Goal: Task Accomplishment & Management: Complete application form

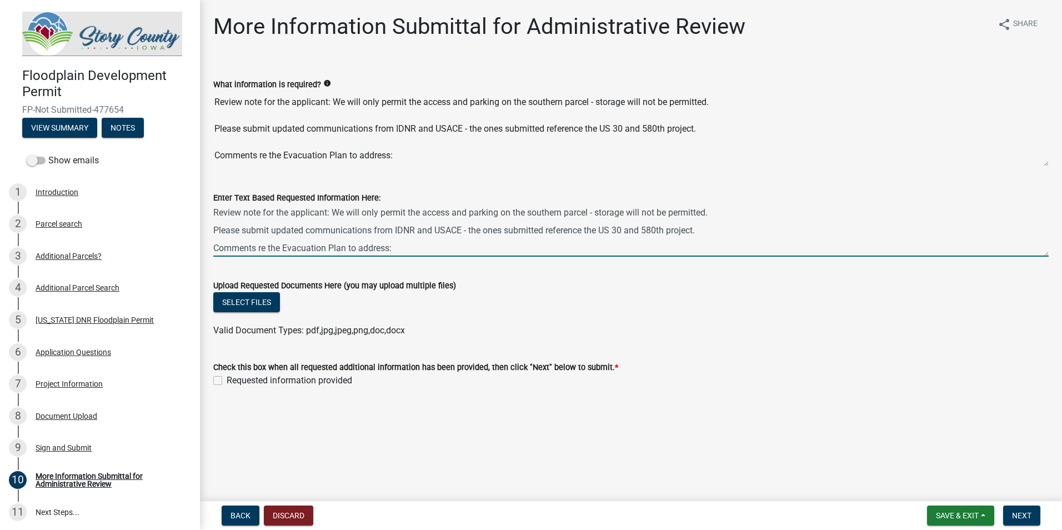
drag, startPoint x: 386, startPoint y: 237, endPoint x: 331, endPoint y: 231, distance: 55.3
click at [331, 231] on textarea "Review note for the applicant: We will only permit the access and parking on th…" at bounding box center [630, 230] width 835 height 52
click at [397, 249] on textarea "Review note for the applicant: We will only permit the access and parking on th…" at bounding box center [630, 230] width 835 height 52
click at [299, 232] on textarea "Review note for the applicant: We will only permit the access and parking on th…" at bounding box center [630, 230] width 835 height 52
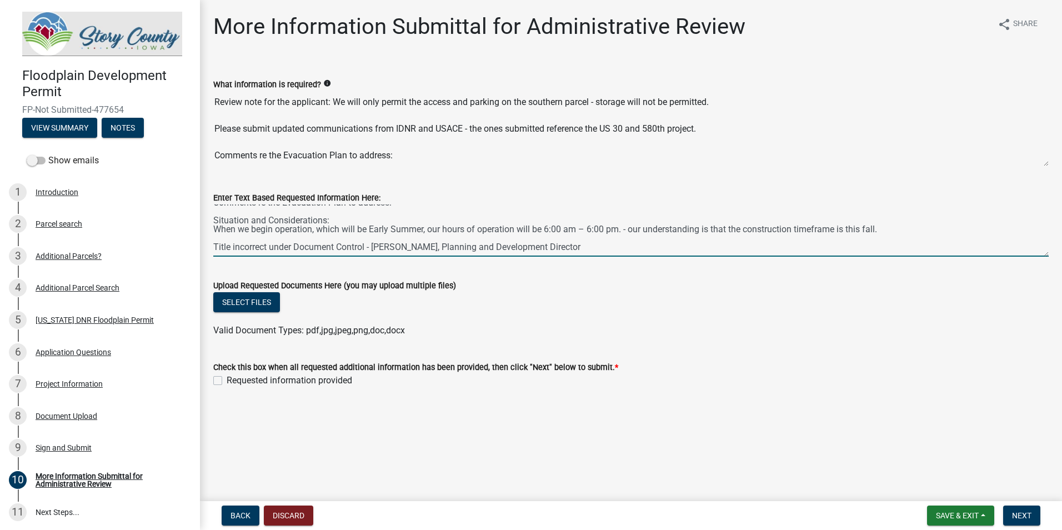
drag, startPoint x: 451, startPoint y: 219, endPoint x: 450, endPoint y: 232, distance: 13.3
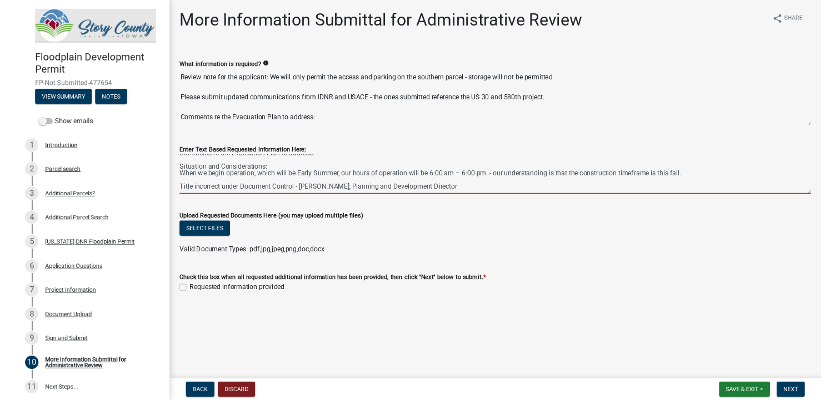
scroll to position [48, 0]
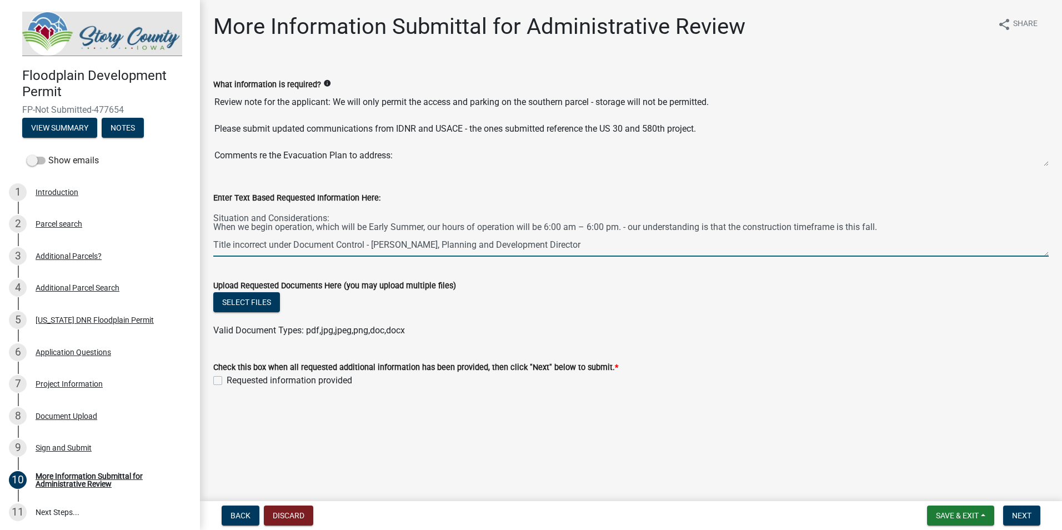
drag, startPoint x: 422, startPoint y: 228, endPoint x: 408, endPoint y: 230, distance: 14.6
click at [408, 230] on textarea "Review note for the applicant: We will only permit the access and parking on th…" at bounding box center [630, 230] width 835 height 52
click at [395, 238] on textarea "Review note for the applicant: We will only permit the access and parking on th…" at bounding box center [630, 230] width 835 height 52
click at [103, 409] on div "8 Document Upload" at bounding box center [95, 416] width 173 height 18
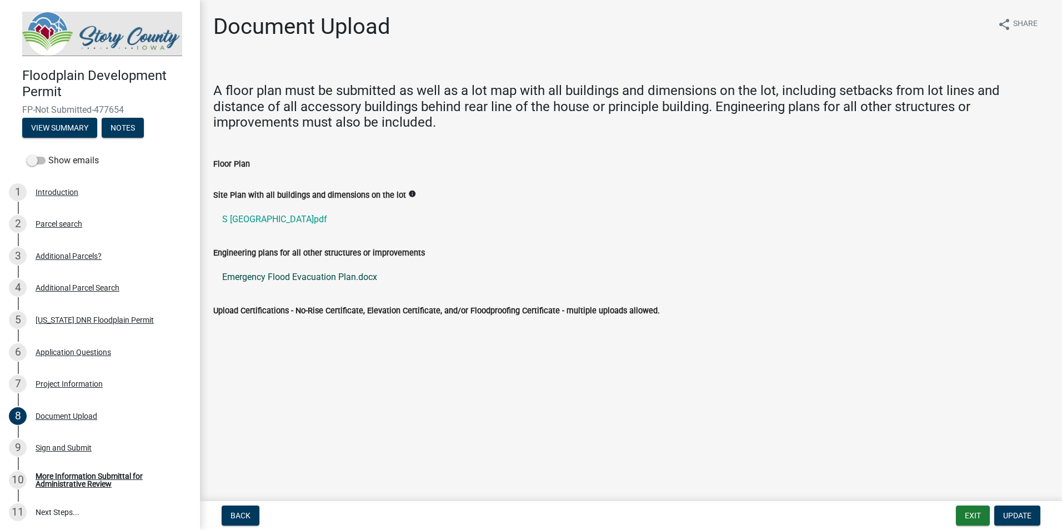
click at [325, 271] on link "Emergency Flood Evacuation Plan.docx" at bounding box center [630, 277] width 835 height 27
click at [74, 440] on div "9 Sign and Submit" at bounding box center [95, 448] width 173 height 18
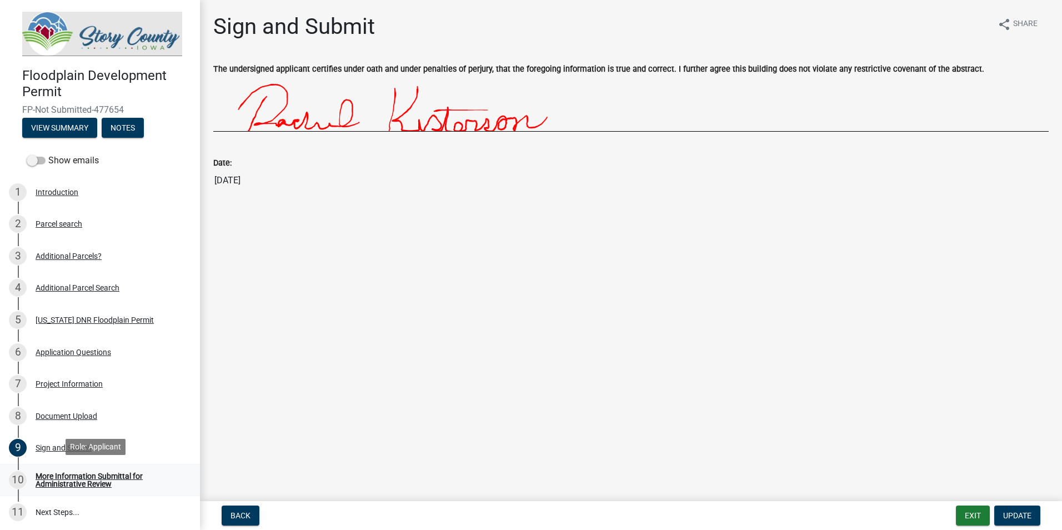
click at [74, 479] on div "More Information Submittal for Administrative Review" at bounding box center [109, 480] width 147 height 16
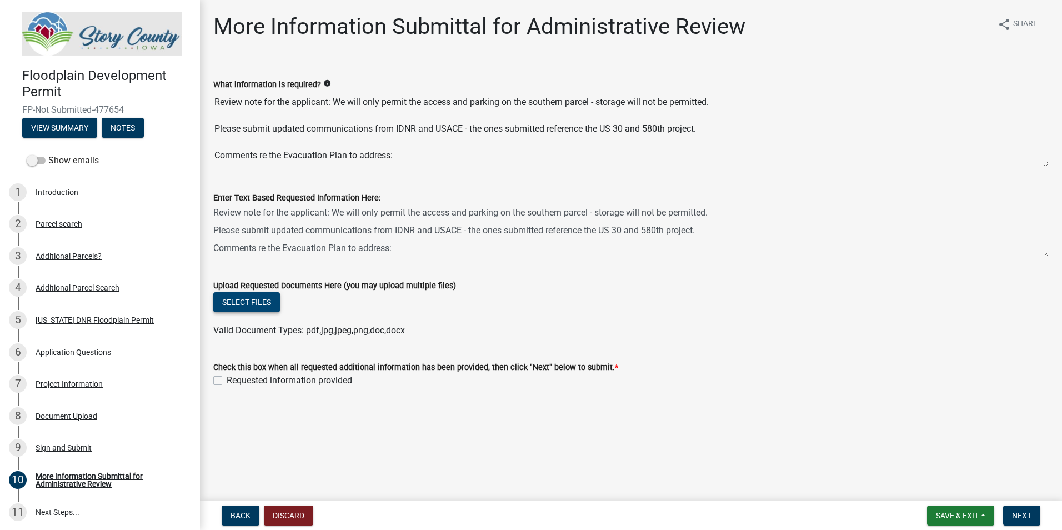
click at [259, 300] on button "Select files" at bounding box center [246, 302] width 67 height 20
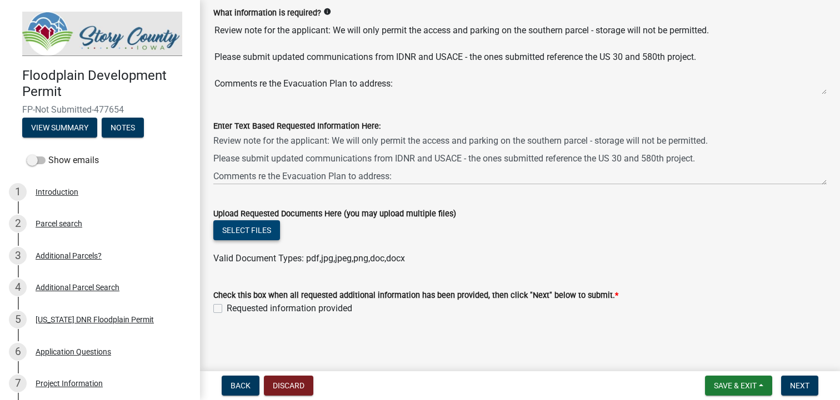
scroll to position [73, 0]
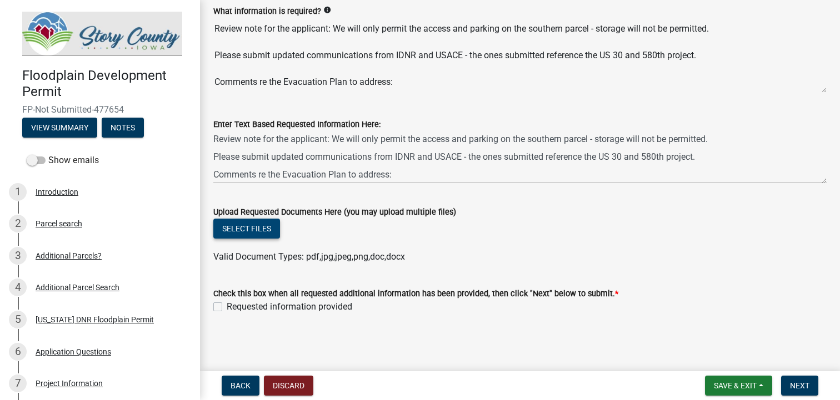
click at [266, 229] on button "Select files" at bounding box center [246, 229] width 67 height 20
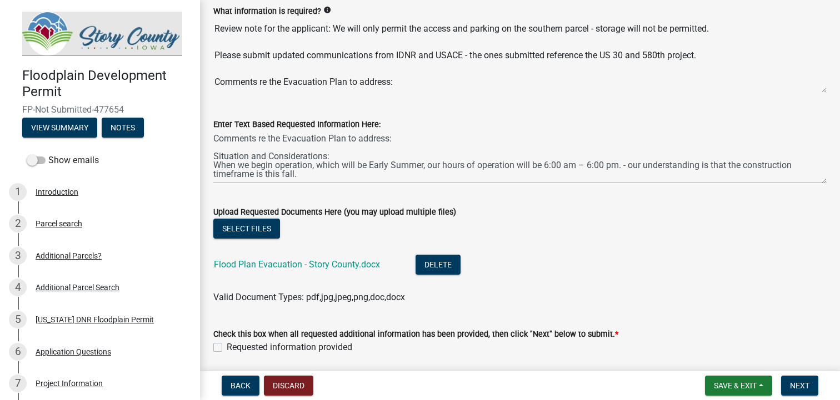
scroll to position [56, 0]
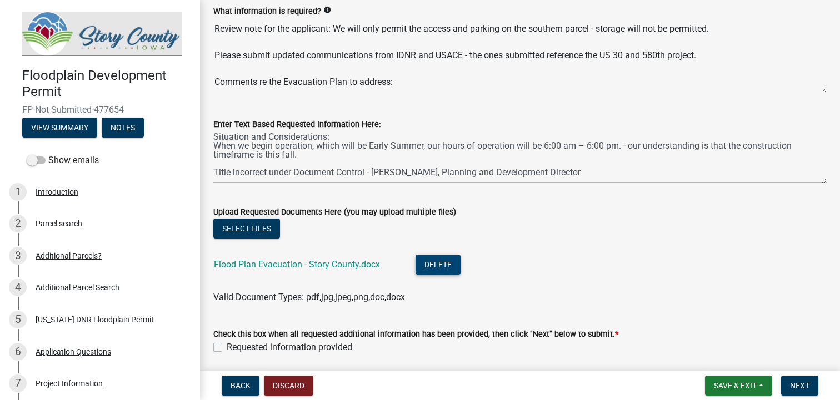
click at [448, 267] on button "Delete" at bounding box center [437, 265] width 45 height 20
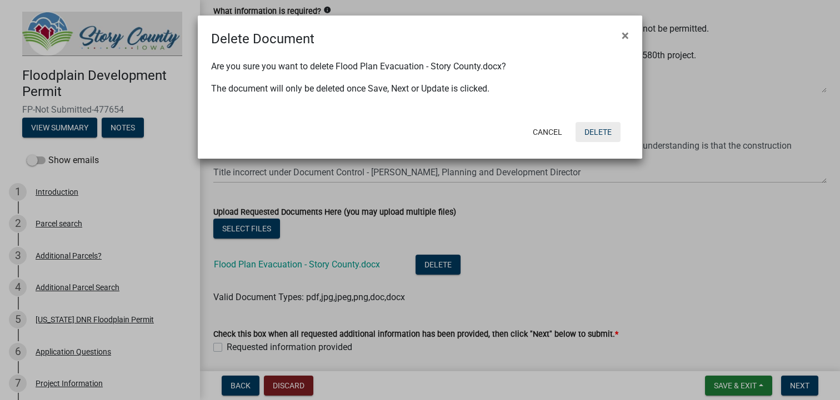
click at [595, 134] on button "Delete" at bounding box center [597, 132] width 45 height 20
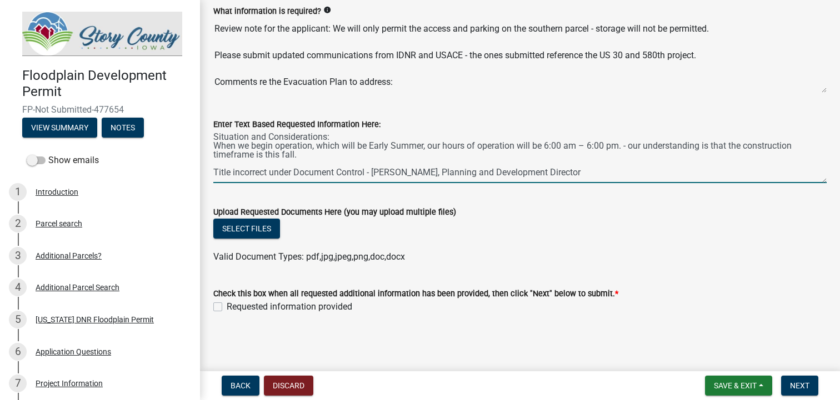
click at [495, 133] on textarea "Review note for the applicant: We will only permit the access and parking on th…" at bounding box center [519, 157] width 613 height 52
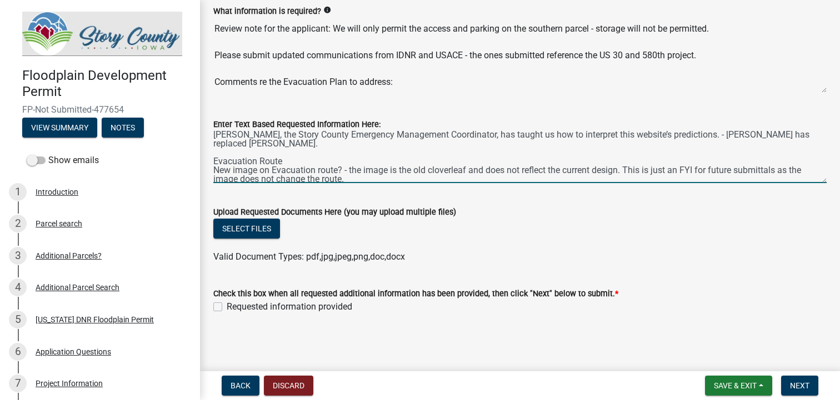
scroll to position [116, 0]
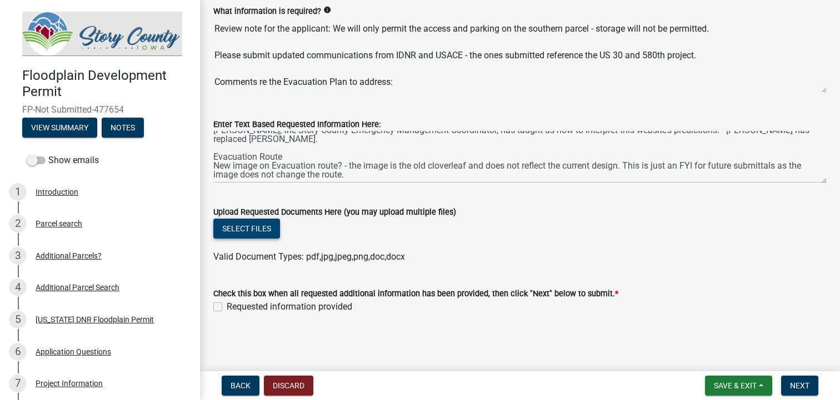
click at [249, 229] on button "Select files" at bounding box center [246, 229] width 67 height 20
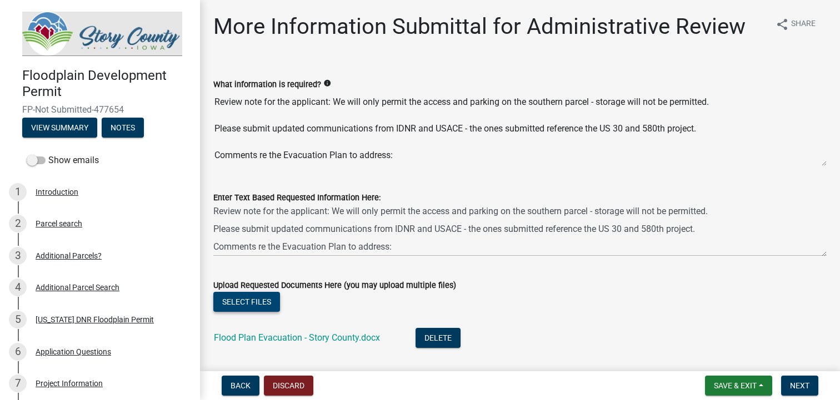
scroll to position [0, 0]
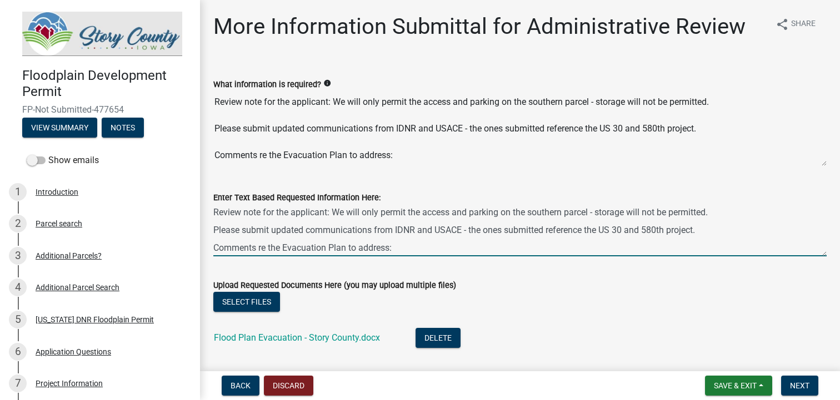
click at [721, 231] on textarea "Review note for the applicant: We will only permit the access and parking on th…" at bounding box center [519, 230] width 613 height 52
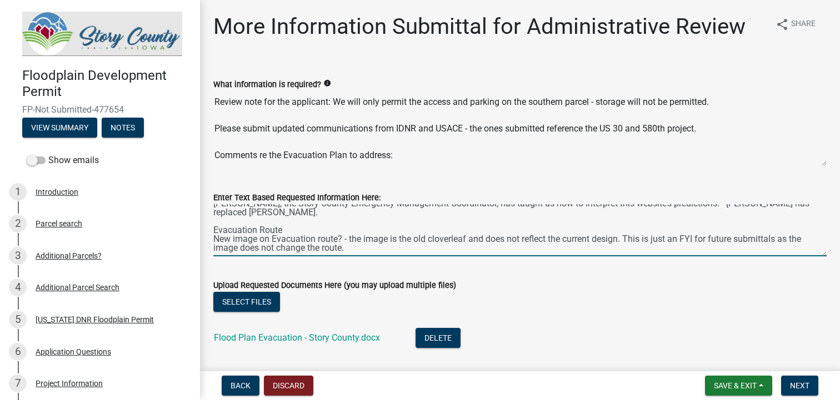
click at [359, 245] on textarea "Review note for the applicant: We will only permit the access and parking on th…" at bounding box center [519, 230] width 613 height 52
click at [327, 87] on icon "info" at bounding box center [327, 83] width 8 height 8
click at [358, 228] on textarea "Review note for the applicant: We will only permit the access and parking on th…" at bounding box center [519, 230] width 613 height 52
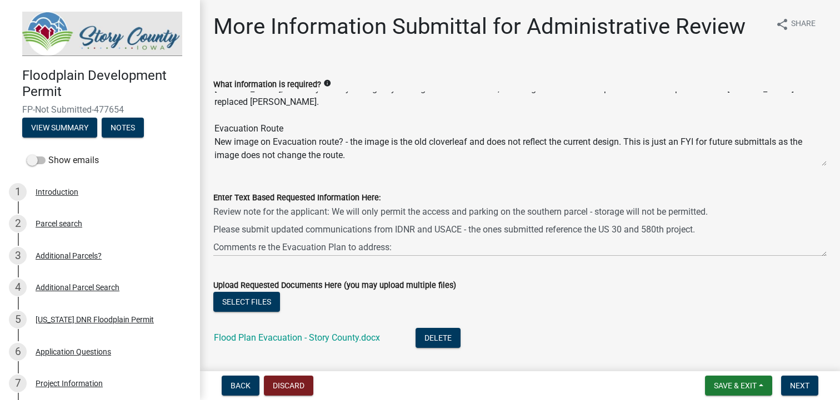
scroll to position [0, 0]
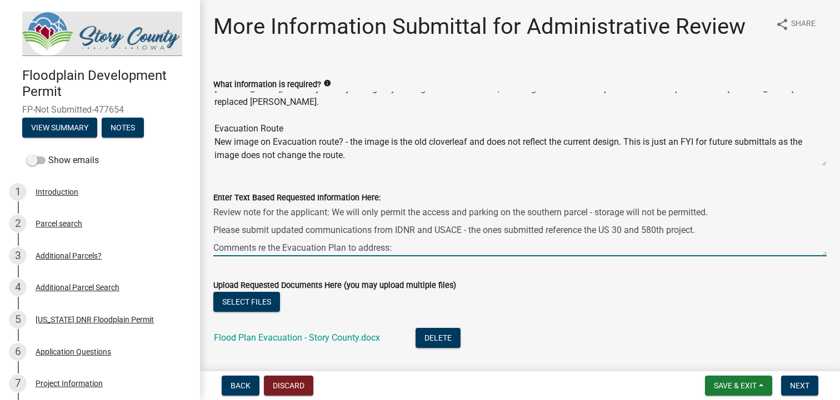
click at [723, 226] on textarea "Review note for the applicant: We will only permit the access and parking on th…" at bounding box center [519, 230] width 613 height 52
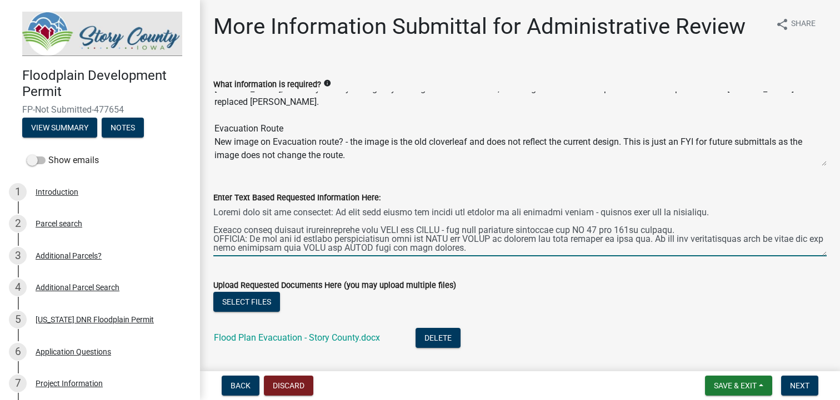
drag, startPoint x: 683, startPoint y: 241, endPoint x: 264, endPoint y: 242, distance: 418.8
click at [264, 242] on textarea "Enter Text Based Requested Information Here:" at bounding box center [519, 230] width 613 height 52
click at [694, 236] on textarea "Enter Text Based Requested Information Here:" at bounding box center [519, 230] width 613 height 52
drag, startPoint x: 260, startPoint y: 239, endPoint x: 215, endPoint y: 241, distance: 45.0
click at [215, 241] on textarea "Enter Text Based Requested Information Here:" at bounding box center [519, 230] width 613 height 52
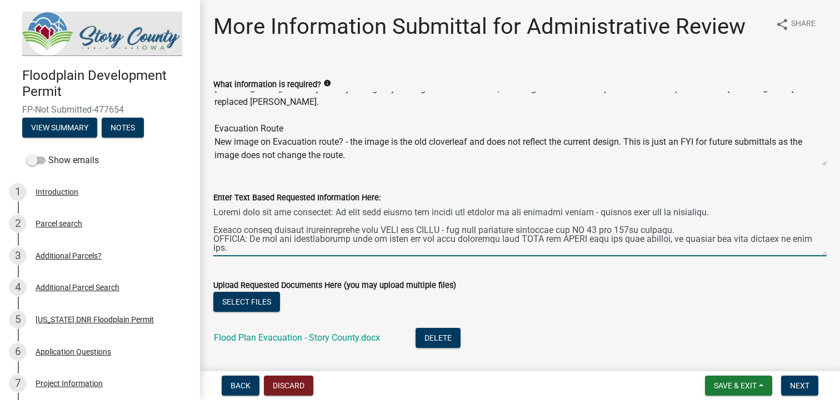
drag, startPoint x: 207, startPoint y: 241, endPoint x: 265, endPoint y: 244, distance: 57.8
click at [265, 244] on textarea "Enter Text Based Requested Information Here:" at bounding box center [519, 230] width 613 height 52
drag, startPoint x: 260, startPoint y: 239, endPoint x: 213, endPoint y: 244, distance: 47.4
click at [213, 244] on textarea "Enter Text Based Requested Information Here:" at bounding box center [519, 230] width 613 height 52
drag, startPoint x: 224, startPoint y: 239, endPoint x: 583, endPoint y: 249, distance: 358.9
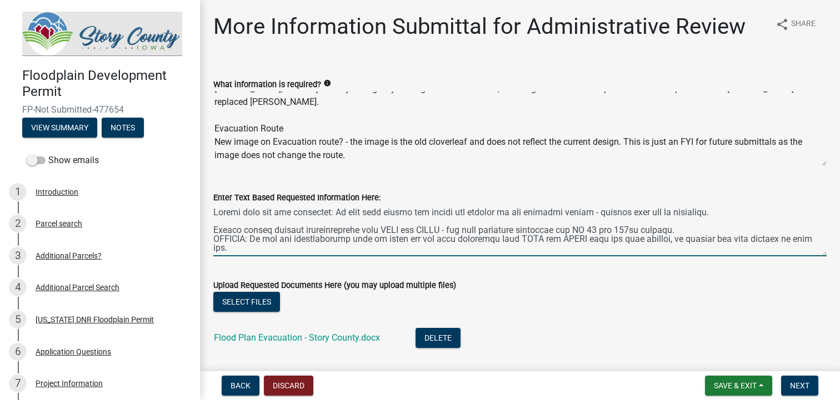
click at [583, 249] on textarea "Enter Text Based Requested Information Here:" at bounding box center [519, 230] width 613 height 52
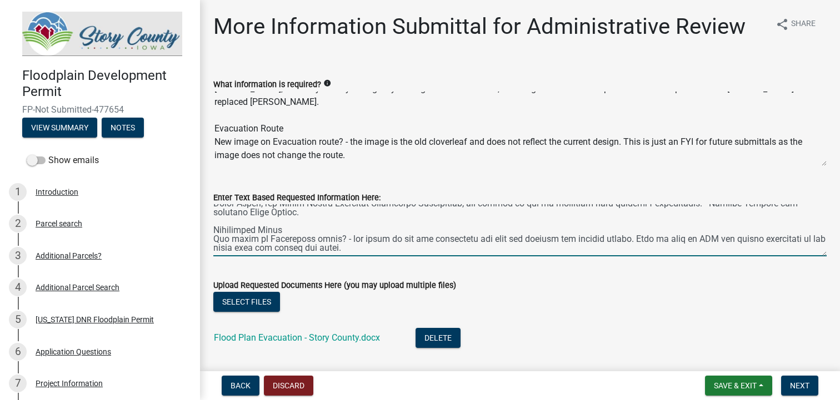
scroll to position [151, 0]
click at [349, 241] on textarea "Enter Text Based Requested Information Here:" at bounding box center [519, 230] width 613 height 52
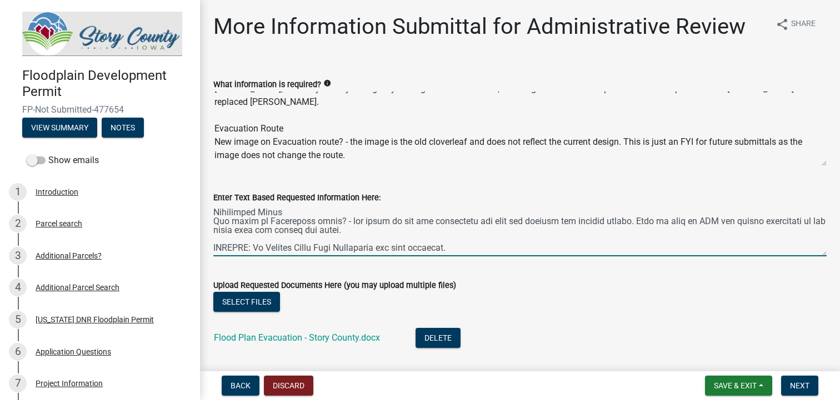
scroll to position [0, 0]
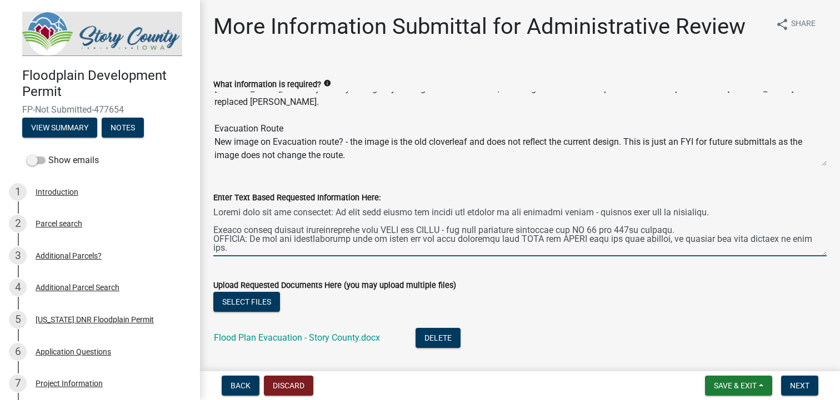
click at [358, 249] on textarea "Enter Text Based Requested Information Here:" at bounding box center [519, 230] width 613 height 52
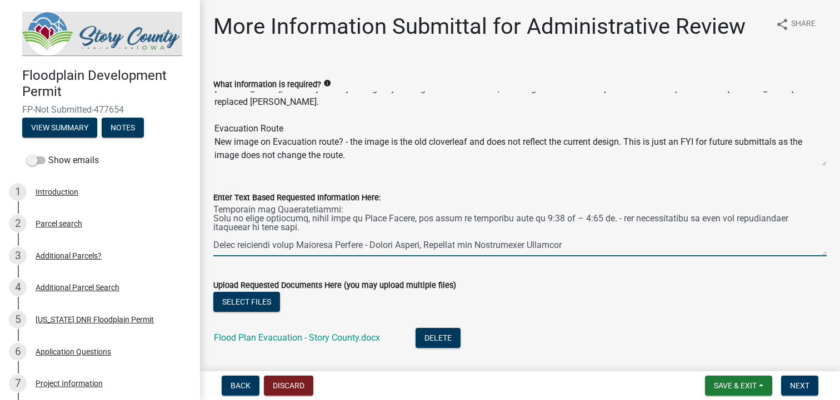
scroll to position [111, 0]
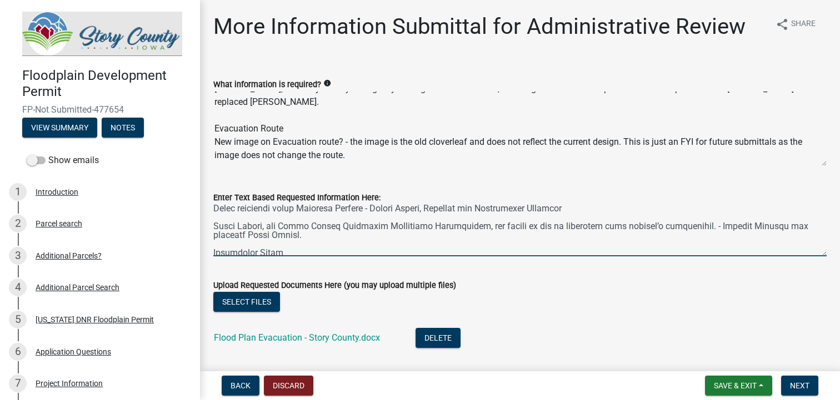
drag, startPoint x: 477, startPoint y: 250, endPoint x: 449, endPoint y: 225, distance: 37.0
click at [449, 225] on textarea "Enter Text Based Requested Information Here:" at bounding box center [519, 230] width 613 height 52
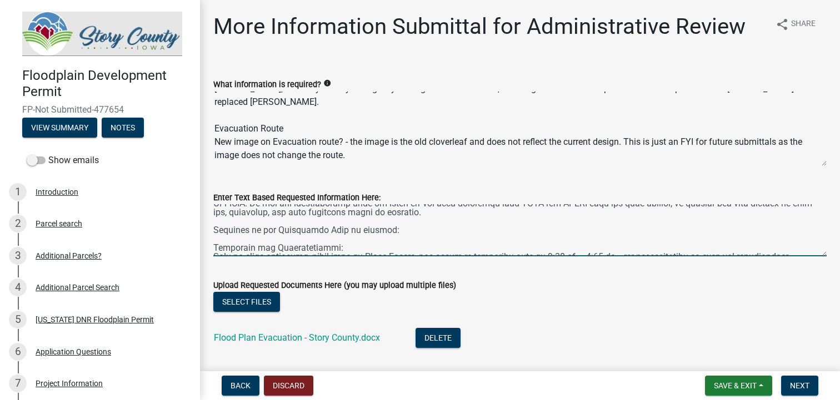
scroll to position [0, 0]
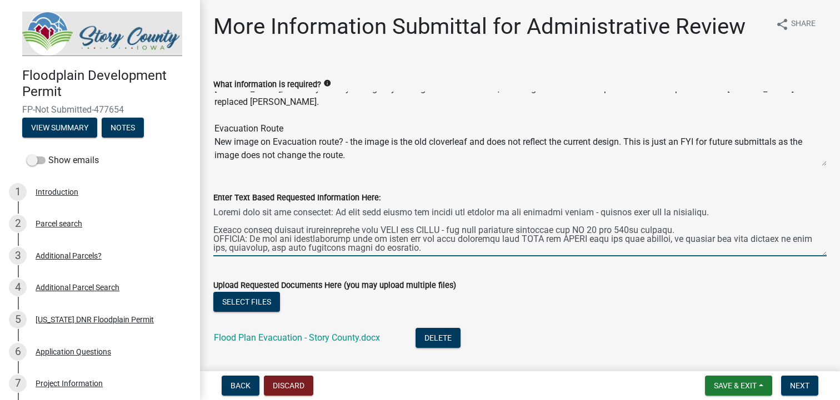
drag, startPoint x: 461, startPoint y: 247, endPoint x: 310, endPoint y: 245, distance: 151.1
click at [310, 245] on textarea "Enter Text Based Requested Information Here:" at bounding box center [519, 230] width 613 height 52
click at [408, 250] on textarea "Enter Text Based Requested Information Here:" at bounding box center [519, 230] width 613 height 52
click at [470, 248] on textarea "Enter Text Based Requested Information Here:" at bounding box center [519, 230] width 613 height 52
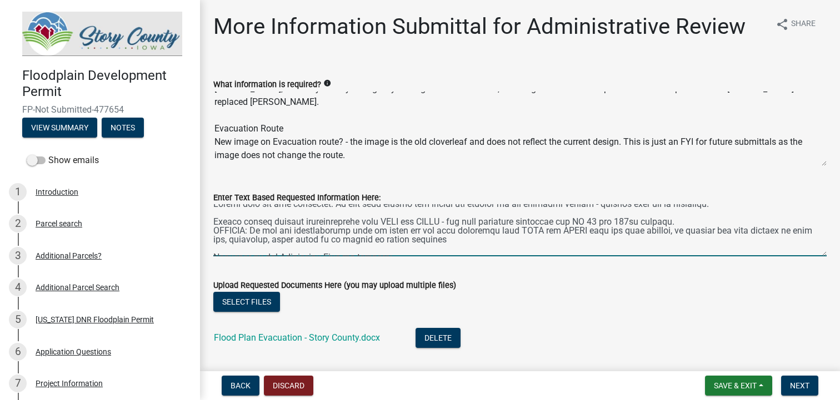
click at [475, 249] on textarea "Enter Text Based Requested Information Here:" at bounding box center [519, 230] width 613 height 52
click at [482, 243] on textarea "Enter Text Based Requested Information Here:" at bounding box center [519, 230] width 613 height 52
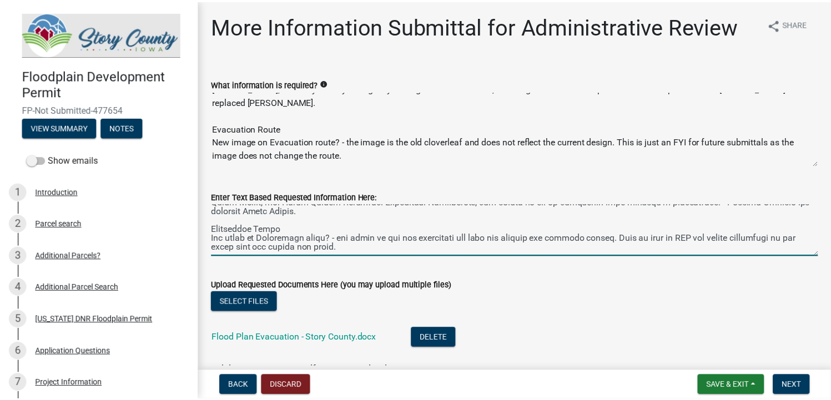
scroll to position [160, 0]
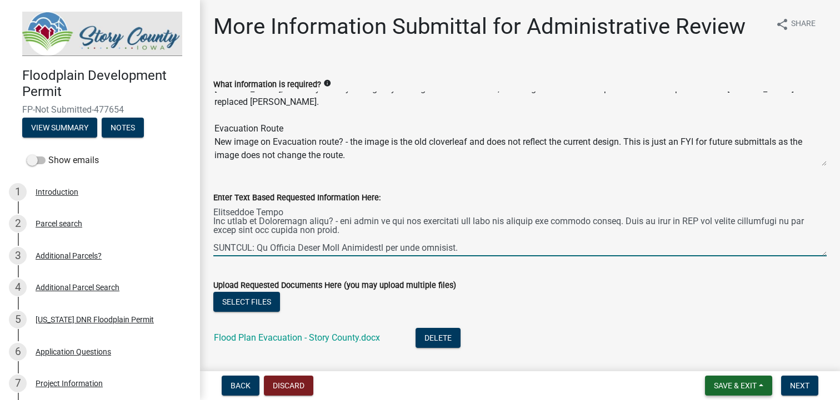
type textarea "Review note for the applicant: We will only permit the access and parking on th…"
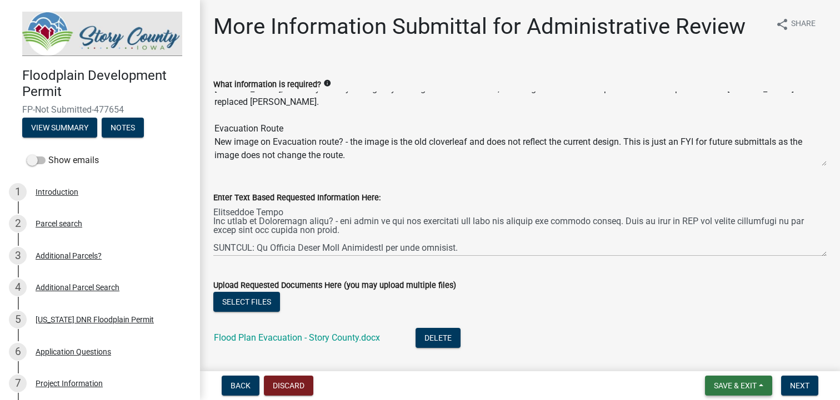
click at [726, 390] on span "Save & Exit" at bounding box center [735, 386] width 43 height 9
click at [748, 364] on button "Save & Exit" at bounding box center [727, 357] width 89 height 27
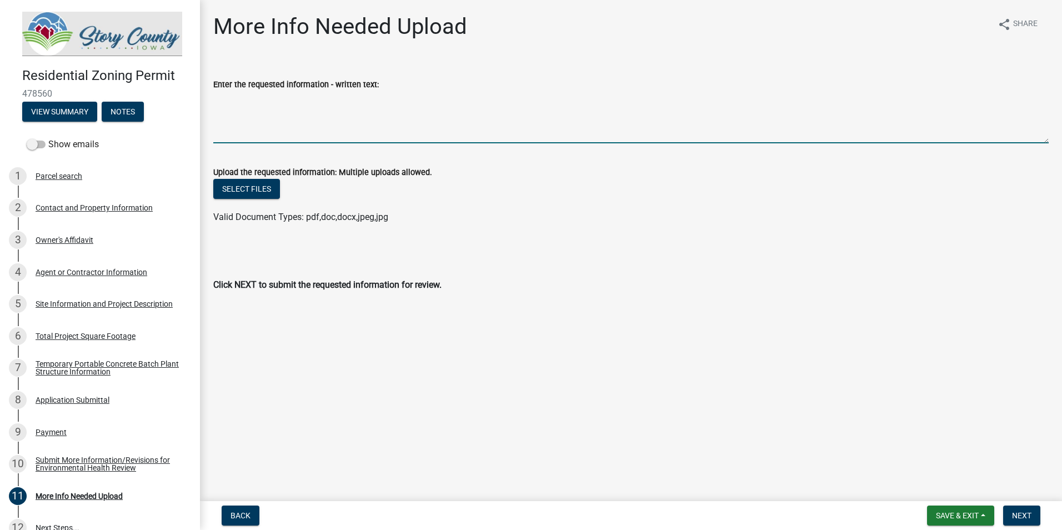
click at [293, 124] on textarea "Enter the requested information - written text:" at bounding box center [630, 117] width 835 height 52
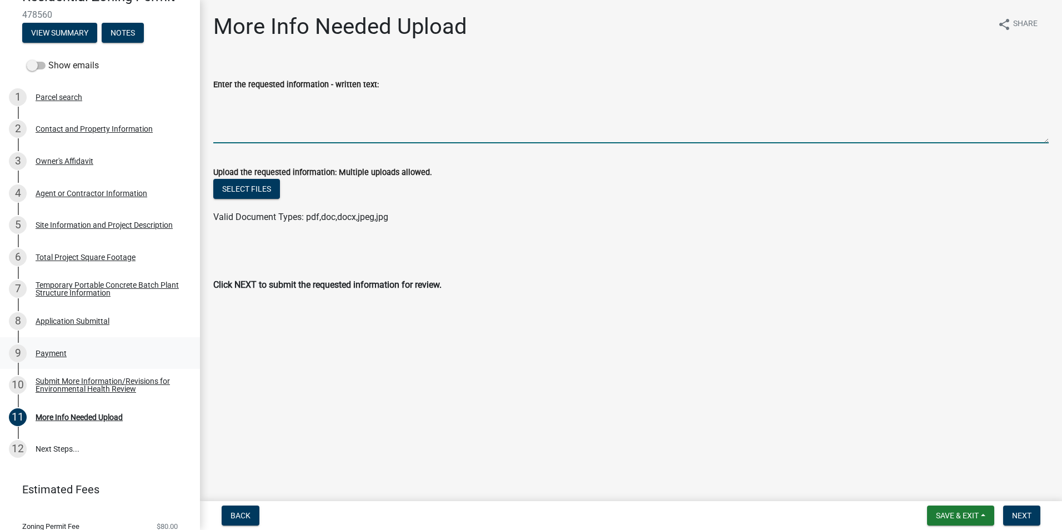
scroll to position [59, 0]
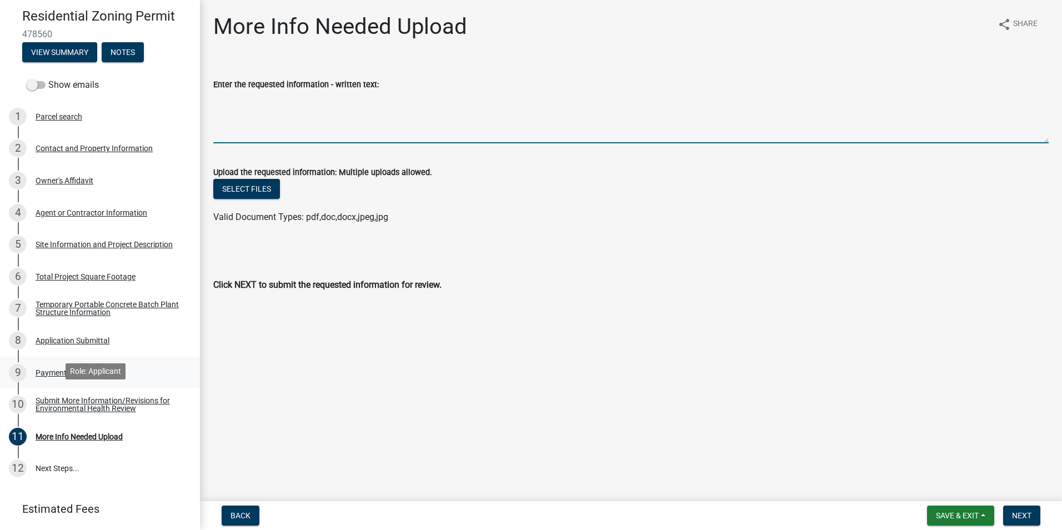
click at [71, 400] on div "Submit More Information/Revisions for Environmental Health Review" at bounding box center [109, 405] width 147 height 16
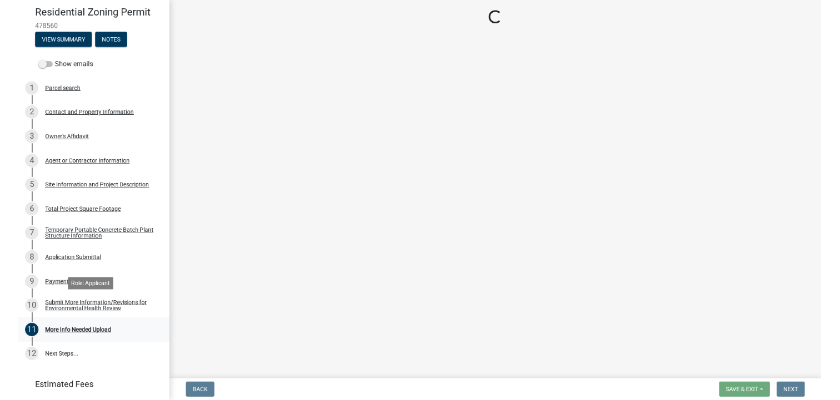
scroll to position [115, 0]
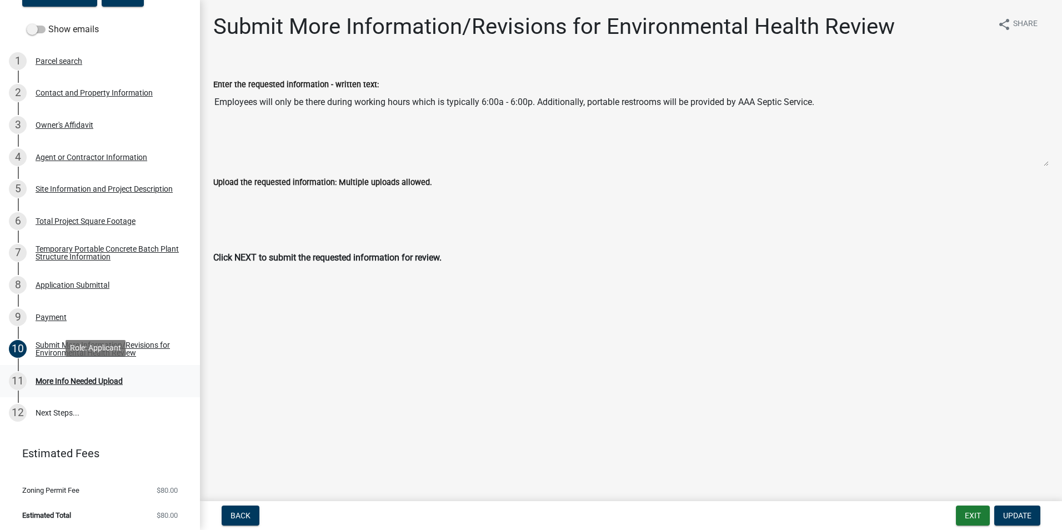
click at [118, 382] on div "More Info Needed Upload" at bounding box center [79, 381] width 87 height 8
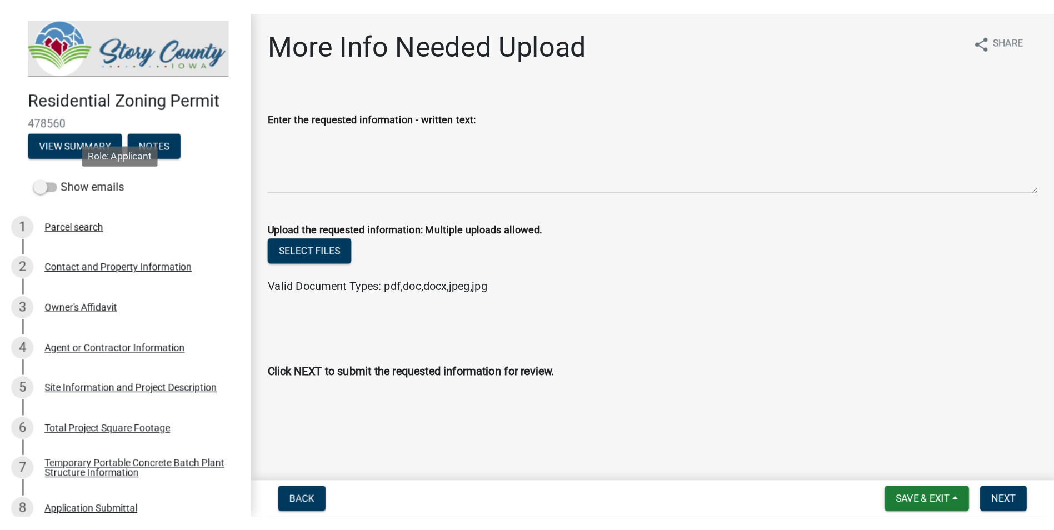
scroll to position [0, 0]
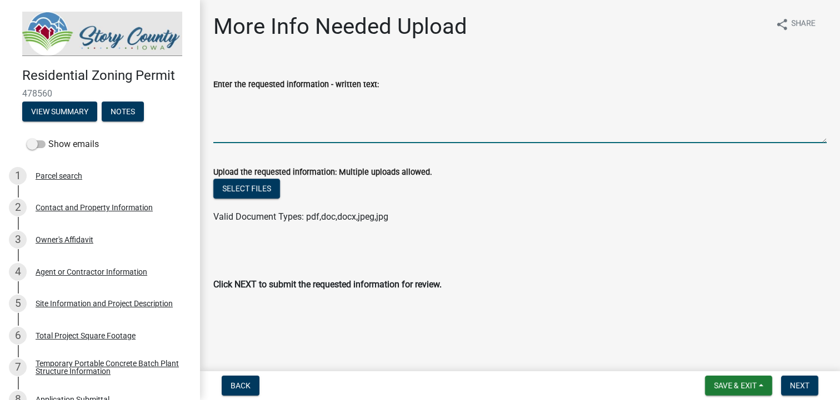
click at [335, 136] on textarea "Enter the requested information - written text:" at bounding box center [519, 117] width 613 height 52
click at [393, 130] on textarea "The tallest point of the plant will be" at bounding box center [519, 117] width 613 height 52
click at [355, 102] on textarea "The tallest point of the plant will be 49 feet." at bounding box center [519, 117] width 613 height 52
click at [384, 93] on textarea "The tallest point of the plant will be 49 feet." at bounding box center [519, 117] width 613 height 52
click at [352, 106] on textarea "The tallest point of the plant will be 49 feet" at bounding box center [519, 117] width 613 height 52
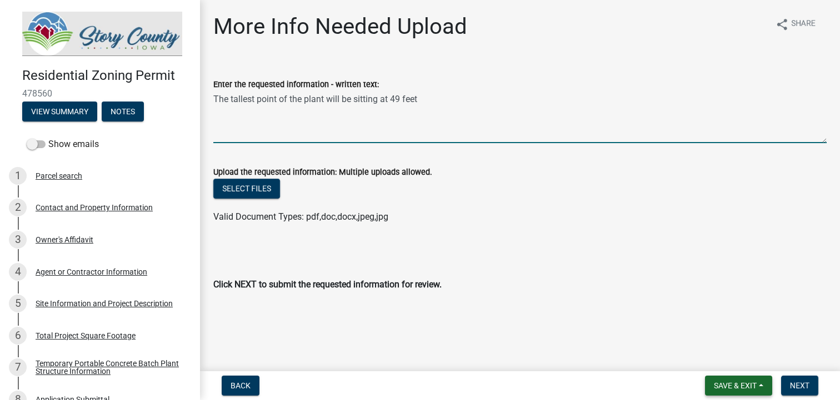
type textarea "The tallest point of the plant will be sitting at 49 feet"
click at [741, 380] on button "Save & Exit" at bounding box center [738, 386] width 67 height 20
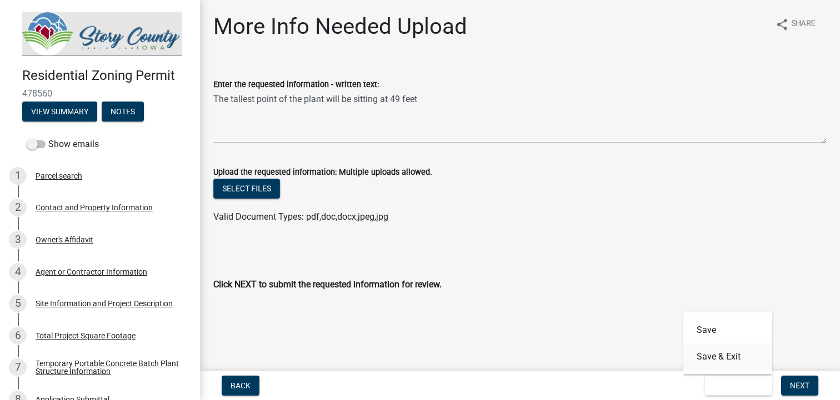
click at [709, 360] on button "Save & Exit" at bounding box center [727, 357] width 89 height 27
